Goal: Task Accomplishment & Management: Complete application form

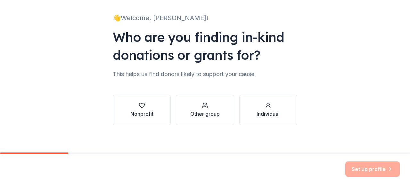
scroll to position [38, 0]
click at [145, 110] on div "Nonprofit" at bounding box center [141, 110] width 23 height 15
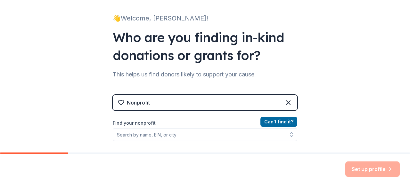
click at [163, 127] on div "Find your nonprofit" at bounding box center [205, 131] width 185 height 22
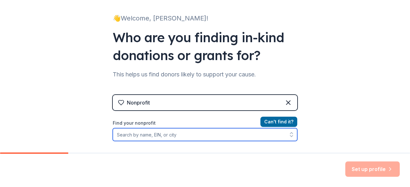
click at [138, 137] on input "Find your nonprofit" at bounding box center [205, 134] width 185 height 13
type input "Q"
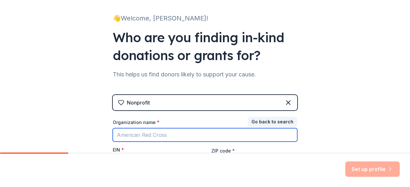
click at [138, 137] on input "Organization name *" at bounding box center [205, 134] width 185 height 13
type input "[GEOGRAPHIC_DATA] PTA"
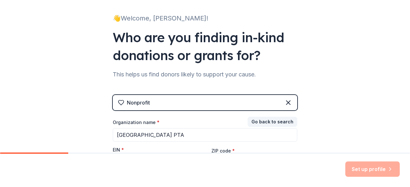
scroll to position [110, 0]
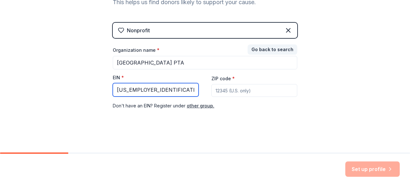
type input "91-1973860"
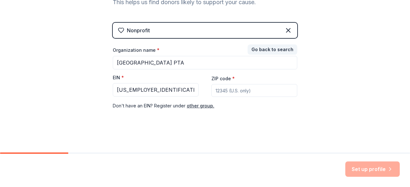
click at [257, 84] on input "ZIP code *" at bounding box center [254, 90] width 86 height 13
type input "70448"
click at [368, 176] on button "Set up profile" at bounding box center [372, 169] width 54 height 15
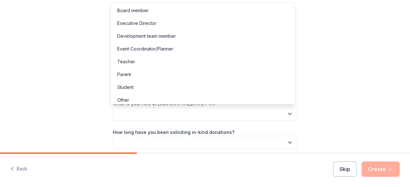
click at [252, 111] on button "button" at bounding box center [205, 113] width 185 height 13
click at [186, 72] on div "Parent" at bounding box center [202, 74] width 181 height 13
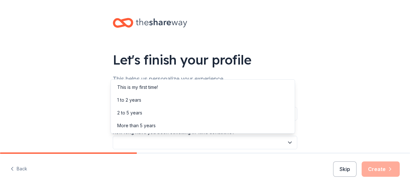
click at [166, 139] on button "button" at bounding box center [205, 142] width 185 height 13
click at [180, 121] on div "More than 5 years" at bounding box center [202, 126] width 181 height 13
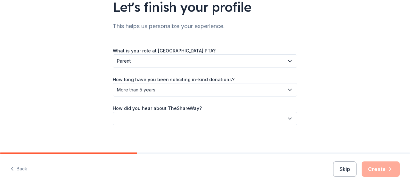
scroll to position [54, 0]
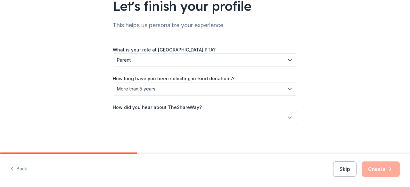
click at [192, 121] on button "button" at bounding box center [205, 117] width 185 height 13
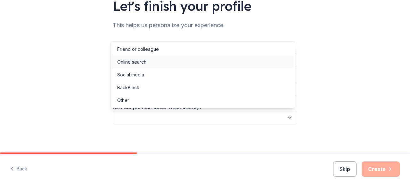
click at [194, 59] on div "Online search" at bounding box center [202, 62] width 181 height 13
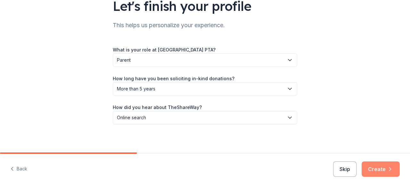
click at [392, 176] on button "Create" at bounding box center [381, 169] width 38 height 15
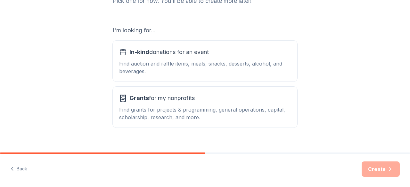
scroll to position [96, 0]
click at [261, 59] on div "In-kind donations for an event Find auction and raffle items, meals, snacks, de…" at bounding box center [205, 61] width 172 height 28
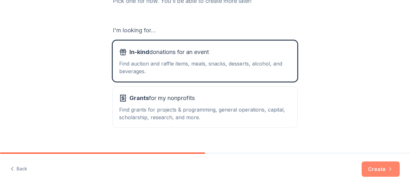
click at [387, 168] on button "Create" at bounding box center [381, 169] width 38 height 15
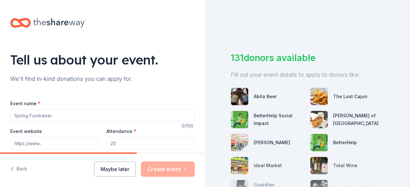
click at [62, 114] on input "Event name *" at bounding box center [102, 116] width 185 height 13
type input "[GEOGRAPHIC_DATA] [GEOGRAPHIC_DATA]"
click at [48, 140] on input "Event website" at bounding box center [54, 143] width 88 height 13
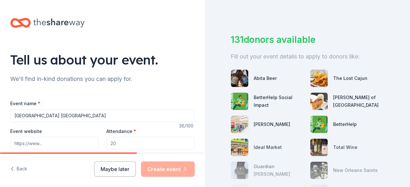
scroll to position [21, 0]
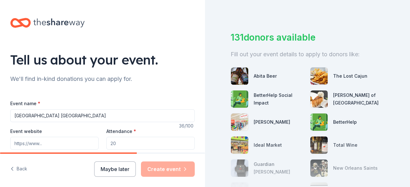
click at [159, 145] on input "Attendance *" at bounding box center [150, 143] width 88 height 13
click at [76, 141] on input "Event website" at bounding box center [54, 143] width 88 height 13
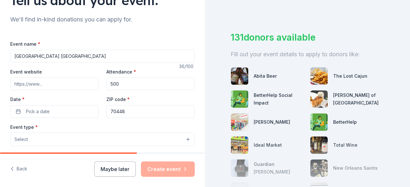
scroll to position [63, 0]
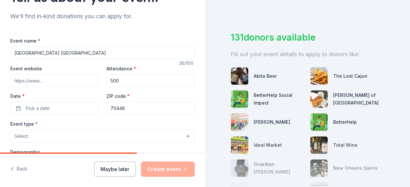
click at [125, 77] on input "500" at bounding box center [150, 80] width 88 height 13
type input "5"
type input "1000"
click at [54, 82] on input "Event website" at bounding box center [54, 80] width 88 height 13
paste input "woodlakeelementartypta.givebacks.com"
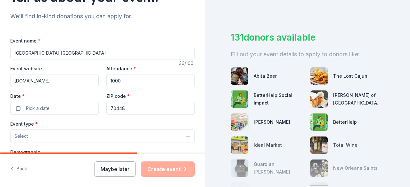
scroll to position [0, 8]
drag, startPoint x: 59, startPoint y: 82, endPoint x: 51, endPoint y: 104, distance: 23.4
click at [51, 104] on div "Event website woodlakeelementartypta.givebacks.com Attendance * 1000 Date * Pic…" at bounding box center [102, 90] width 185 height 50
type input "woodlakeelementartypta.givebacks.com"
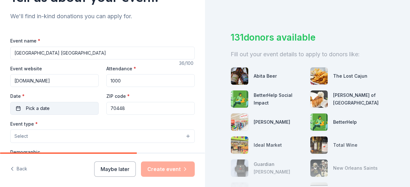
click at [51, 104] on button "Pick a date" at bounding box center [54, 108] width 88 height 13
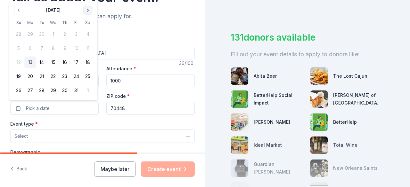
click at [90, 11] on button "Go to next month" at bounding box center [87, 10] width 9 height 9
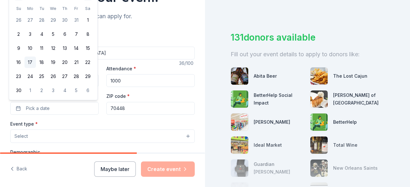
click at [32, 64] on button "17" at bounding box center [30, 63] width 12 height 12
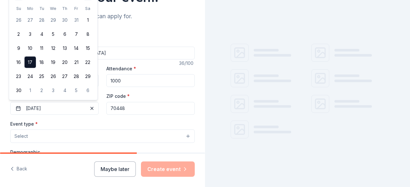
scroll to position [20, 0]
click at [145, 107] on input "70448" at bounding box center [150, 108] width 88 height 13
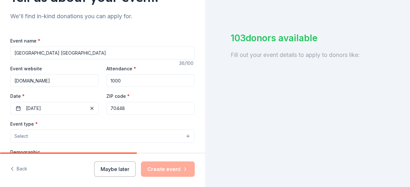
scroll to position [21, 0]
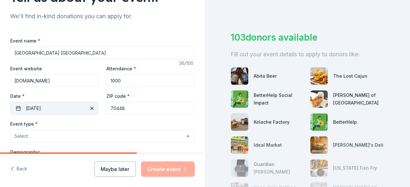
click at [74, 109] on button "11/17/2025" at bounding box center [54, 108] width 88 height 13
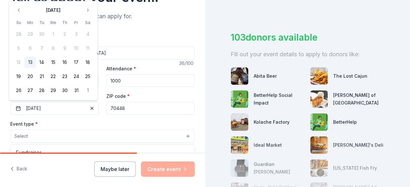
click at [70, 132] on button "Select" at bounding box center [102, 136] width 185 height 13
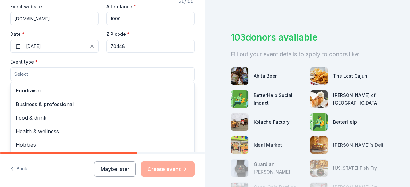
scroll to position [126, 0]
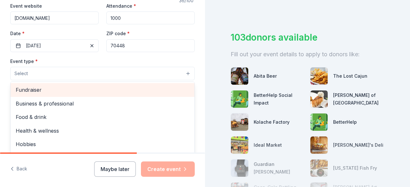
click at [154, 92] on span "Fundraiser" at bounding box center [103, 90] width 174 height 8
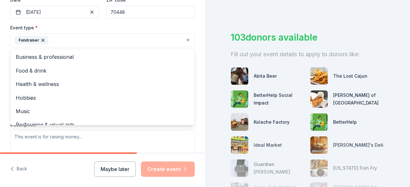
scroll to position [162, 0]
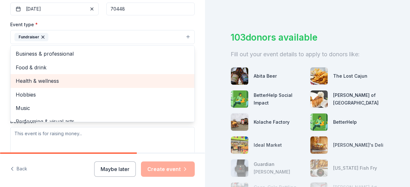
click at [151, 80] on span "Health & wellness" at bounding box center [103, 81] width 174 height 8
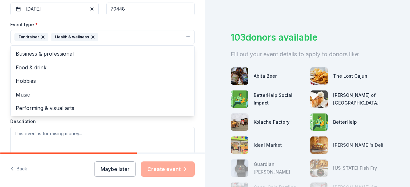
click at [195, 125] on div "Tell us about your event. We'll find in-kind donations you can apply for. Event…" at bounding box center [102, 51] width 205 height 427
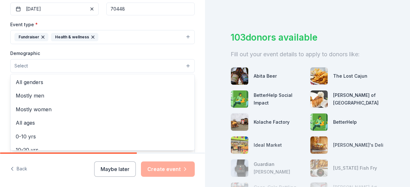
click at [145, 59] on button "Select" at bounding box center [102, 65] width 185 height 13
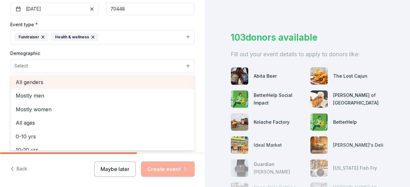
click at [115, 84] on span "All genders" at bounding box center [103, 82] width 174 height 8
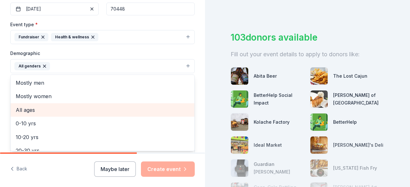
click at [97, 109] on span "All ages" at bounding box center [103, 110] width 174 height 8
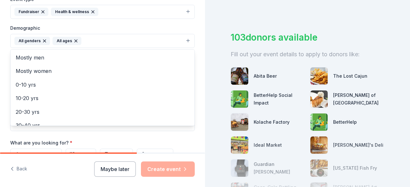
scroll to position [190, 0]
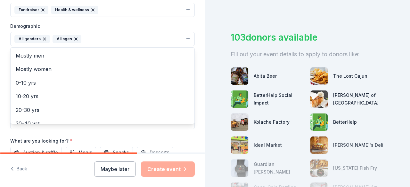
click at [194, 93] on div "Tell us about your event. We'll find in-kind donations you can apply for. Event…" at bounding box center [102, 24] width 205 height 428
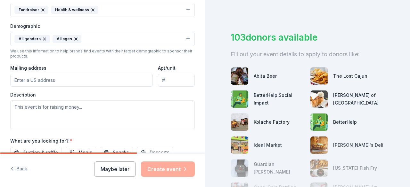
click at [117, 78] on input "Mailing address" at bounding box center [81, 80] width 143 height 13
type input "1620 Livingston Street"
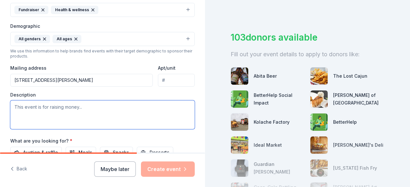
click at [86, 113] on textarea at bounding box center [102, 115] width 185 height 29
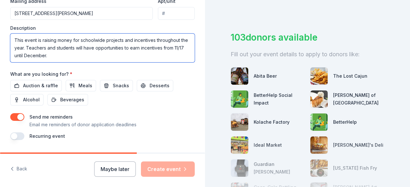
scroll to position [263, 0]
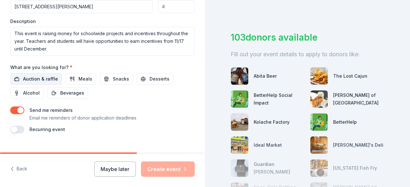
click at [48, 75] on span "Auction & raffle" at bounding box center [40, 79] width 35 height 8
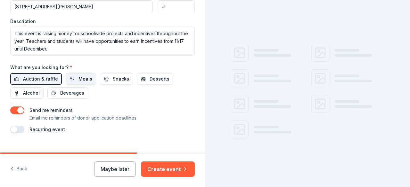
click at [72, 80] on button "Meals" at bounding box center [81, 79] width 30 height 12
click at [117, 79] on span "Snacks" at bounding box center [121, 79] width 16 height 8
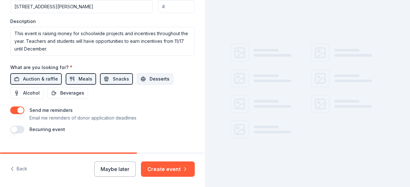
click at [144, 77] on button "Desserts" at bounding box center [155, 79] width 37 height 12
click at [78, 90] on span "Beverages" at bounding box center [72, 93] width 24 height 8
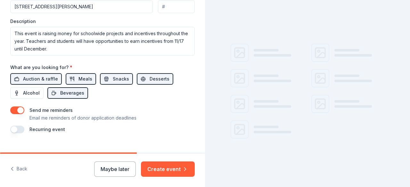
scroll to position [21, 0]
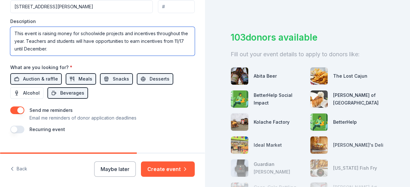
click at [150, 45] on textarea "This event is raising money for schoolwide projects and incentives throughout t…" at bounding box center [102, 41] width 185 height 29
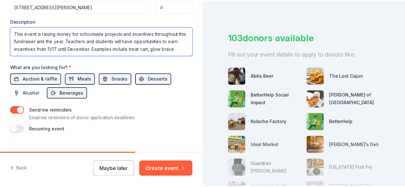
scroll to position [4, 0]
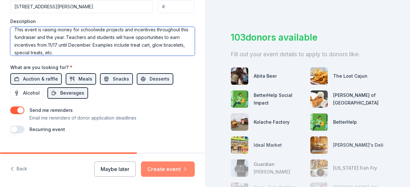
type textarea "This event is raising money for schoolwide projects and incentives throughout t…"
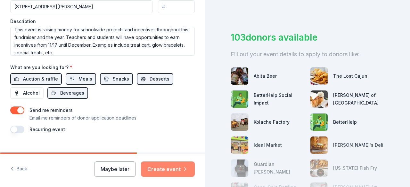
click at [167, 166] on button "Create event" at bounding box center [168, 169] width 54 height 15
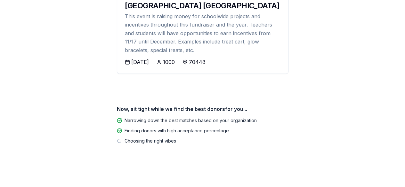
scroll to position [109, 0]
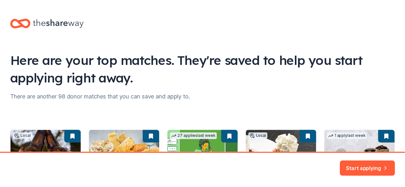
scroll to position [81, 0]
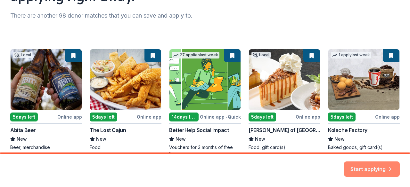
click at [387, 163] on button "Start applying" at bounding box center [372, 165] width 56 height 15
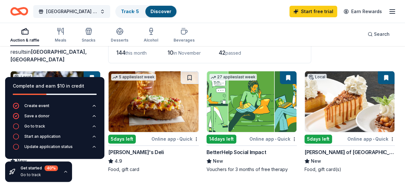
scroll to position [51, 0]
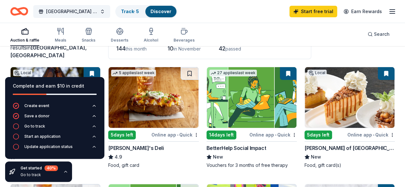
click at [66, 173] on icon "button" at bounding box center [65, 171] width 3 height 1
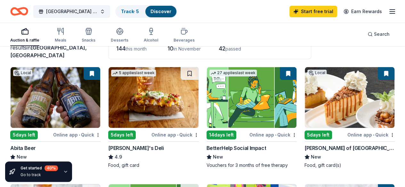
click at [55, 101] on img at bounding box center [56, 97] width 90 height 61
click at [305, 106] on img at bounding box center [350, 97] width 90 height 61
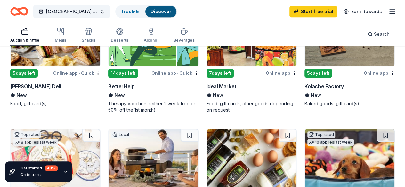
scroll to position [239, 0]
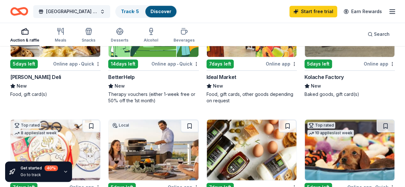
click at [100, 120] on img at bounding box center [56, 150] width 90 height 61
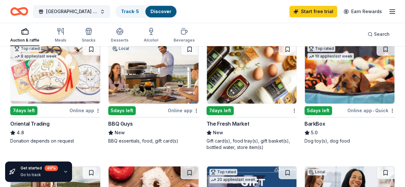
scroll to position [325, 0]
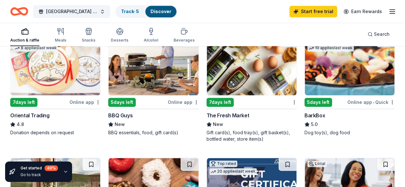
click at [207, 78] on img at bounding box center [252, 65] width 90 height 61
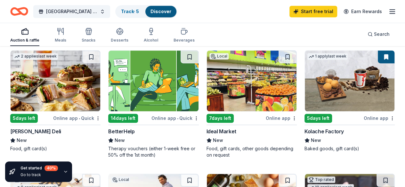
scroll to position [172, 0]
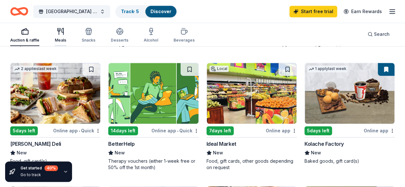
click at [66, 37] on div "Meals" at bounding box center [61, 35] width 12 height 15
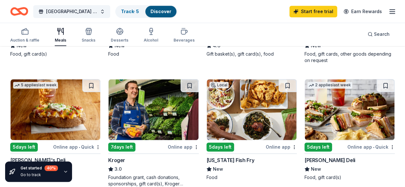
scroll to position [179, 0]
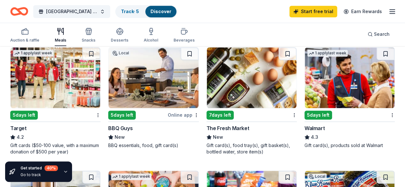
scroll to position [297, 0]
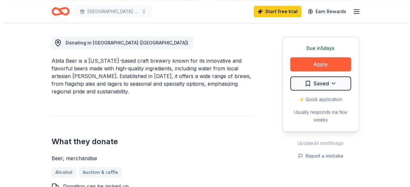
scroll to position [157, 0]
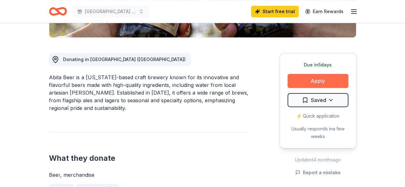
click at [320, 79] on button "Apply" at bounding box center [318, 81] width 61 height 14
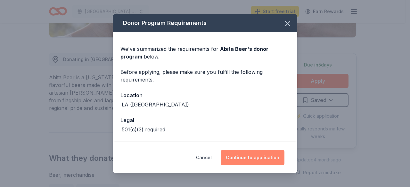
click at [260, 159] on button "Continue to application" at bounding box center [253, 157] width 64 height 15
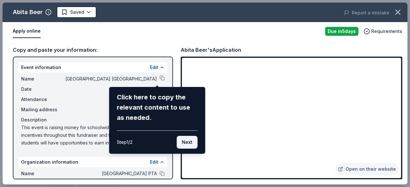
click at [187, 142] on button "Next" at bounding box center [187, 142] width 21 height 13
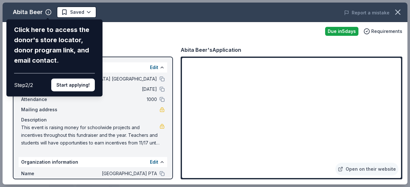
drag, startPoint x: 170, startPoint y: 118, endPoint x: 176, endPoint y: 146, distance: 29.0
click at [176, 146] on div "Abita Beer Click here to access the donor's store locator, donor program link, …" at bounding box center [205, 94] width 405 height 182
click at [79, 78] on div "Step 2 / 2 Start applying!" at bounding box center [54, 82] width 81 height 18
click at [77, 89] on button "Start applying!" at bounding box center [73, 85] width 44 height 13
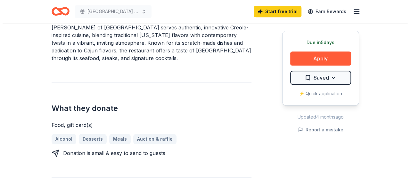
scroll to position [221, 0]
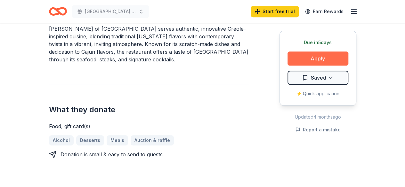
click at [334, 59] on button "Apply" at bounding box center [318, 59] width 61 height 14
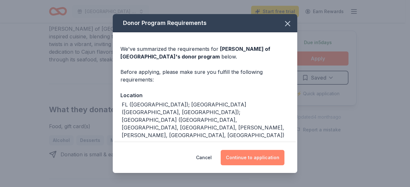
click at [260, 162] on button "Continue to application" at bounding box center [253, 157] width 64 height 15
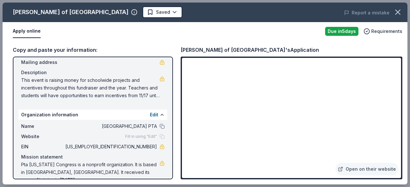
scroll to position [53, 0]
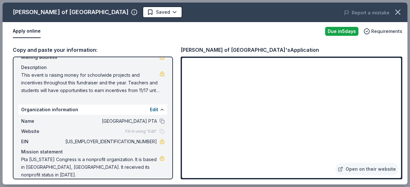
click at [399, 178] on div "Open on their website" at bounding box center [292, 118] width 222 height 123
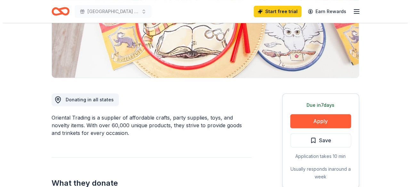
scroll to position [154, 0]
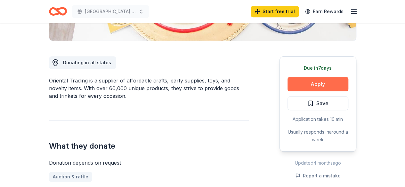
click at [318, 88] on button "Apply" at bounding box center [318, 84] width 61 height 14
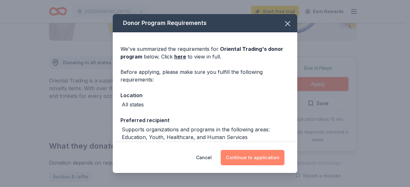
click at [264, 161] on button "Continue to application" at bounding box center [253, 157] width 64 height 15
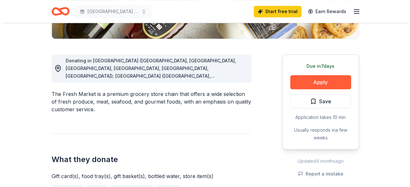
scroll to position [179, 0]
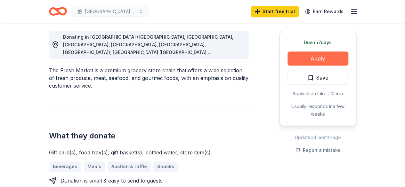
click at [324, 54] on button "Apply" at bounding box center [318, 59] width 61 height 14
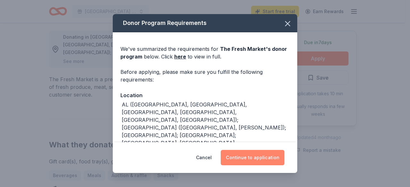
click at [259, 155] on button "Continue to application" at bounding box center [253, 157] width 64 height 15
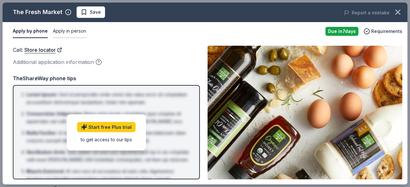
click at [55, 30] on button "Apply in person" at bounding box center [69, 31] width 33 height 13
click at [39, 34] on button "Apply by phone" at bounding box center [30, 31] width 34 height 13
click at [71, 33] on button "Apply in person" at bounding box center [69, 31] width 33 height 13
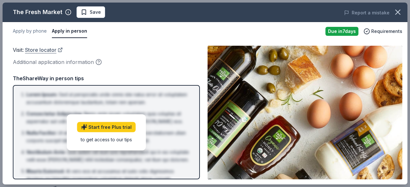
click at [47, 49] on link "Store locator" at bounding box center [44, 50] width 38 height 8
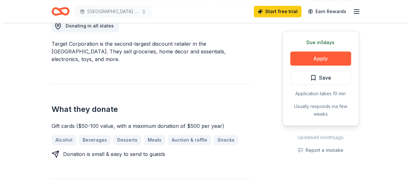
scroll to position [188, 0]
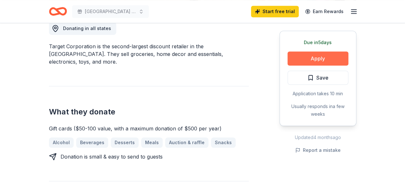
click at [335, 57] on button "Apply" at bounding box center [318, 59] width 61 height 14
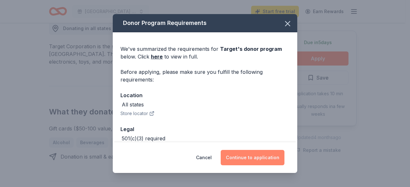
click at [250, 159] on button "Continue to application" at bounding box center [253, 157] width 64 height 15
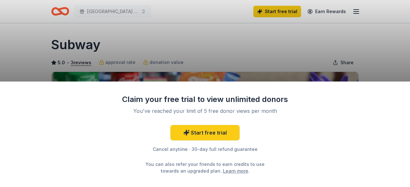
click at [392, 30] on div "Claim your free trial to view unlimited donors You've reached your limit of 5 f…" at bounding box center [205, 93] width 410 height 187
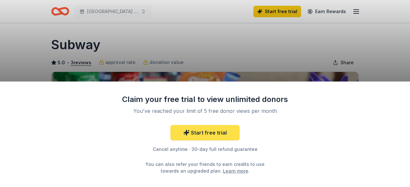
click at [224, 131] on link "Start free trial" at bounding box center [204, 132] width 69 height 15
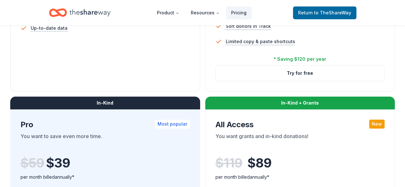
scroll to position [293, 0]
